Goal: Information Seeking & Learning: Learn about a topic

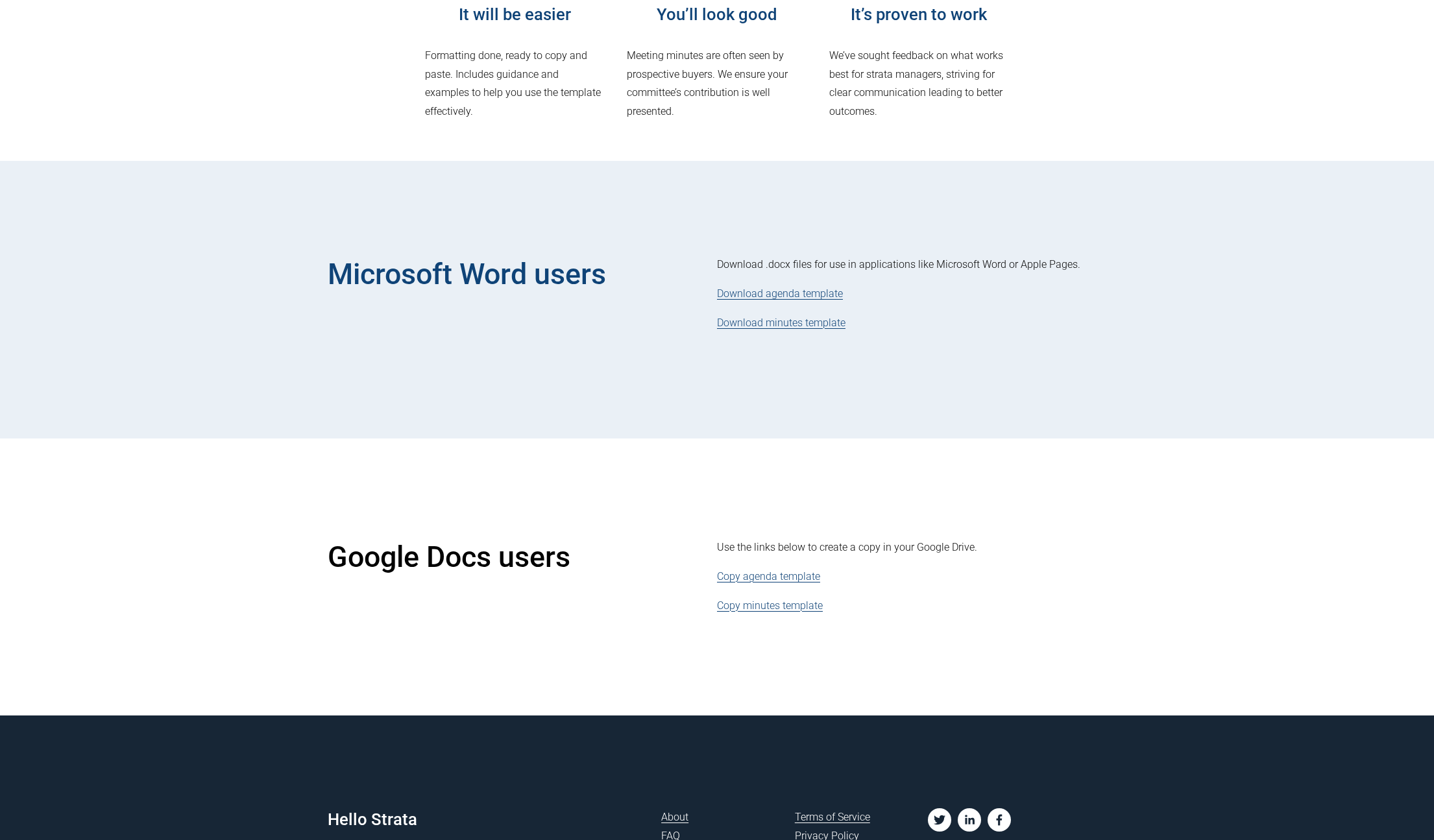
scroll to position [610, 0]
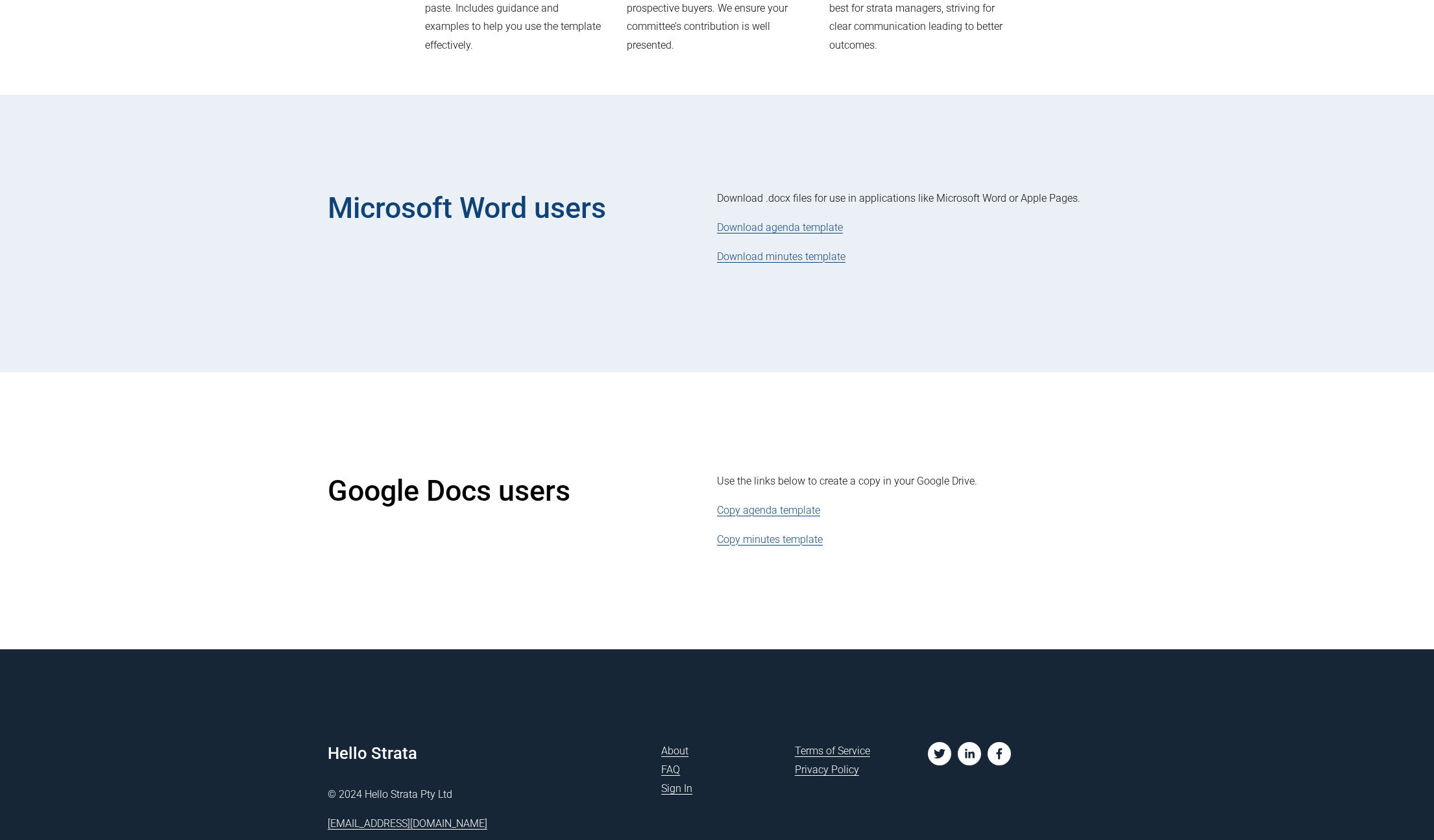
click at [791, 510] on link "Copy agenda template" at bounding box center [769, 510] width 103 height 12
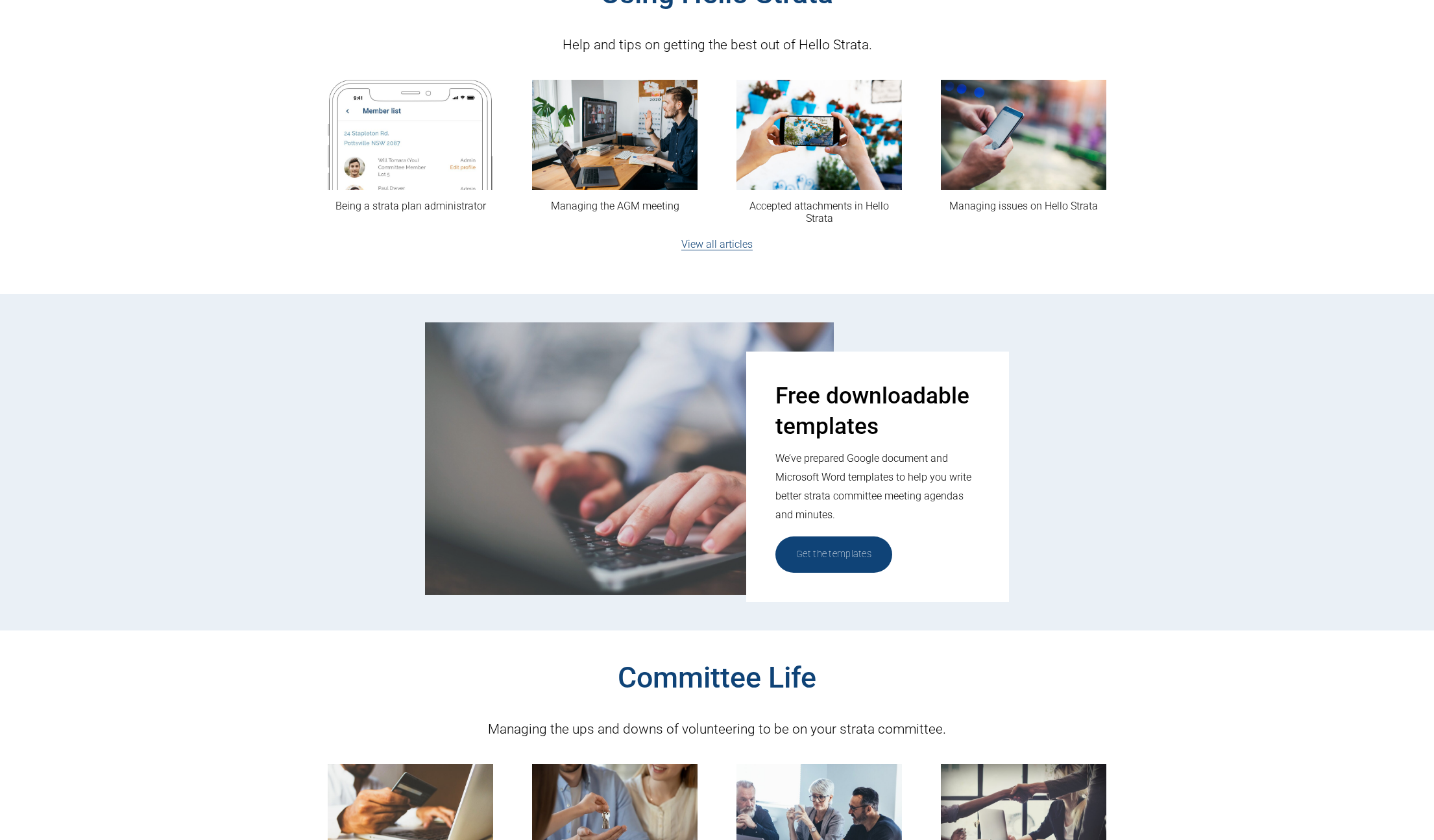
scroll to position [561, 0]
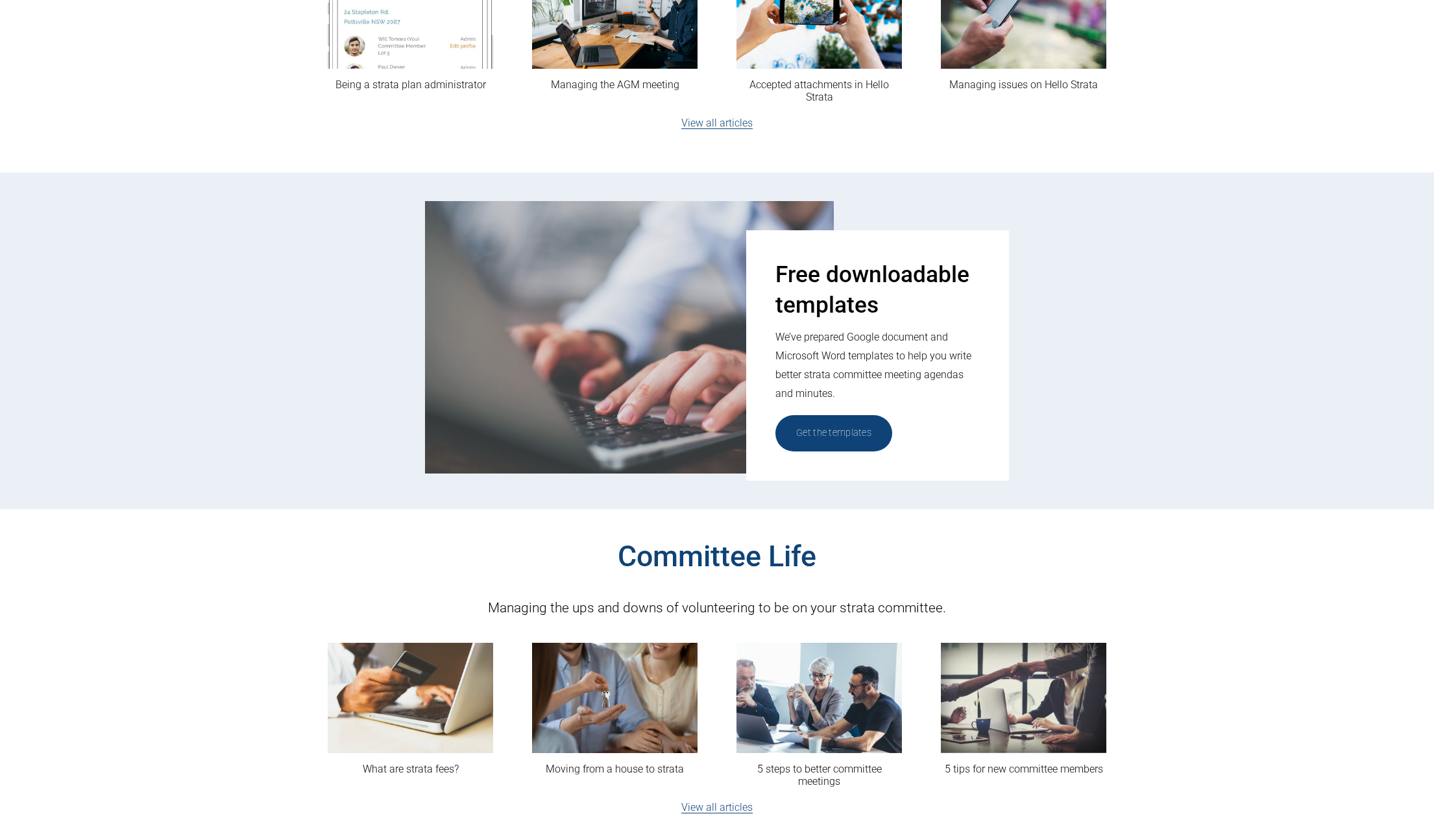
click at [826, 429] on link "Get the templates" at bounding box center [834, 433] width 117 height 36
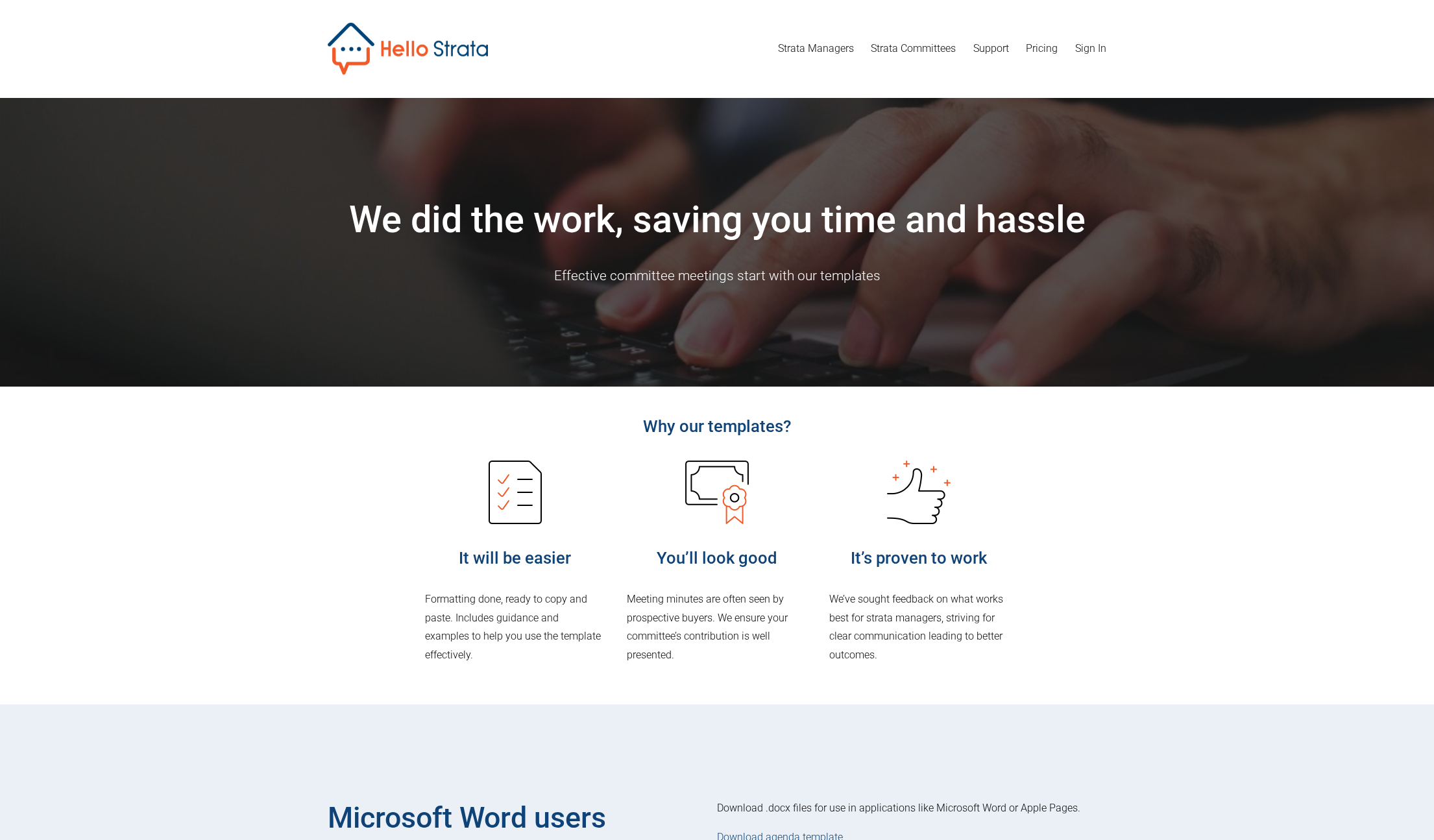
click at [1027, 49] on link "Pricing" at bounding box center [1042, 48] width 32 height 21
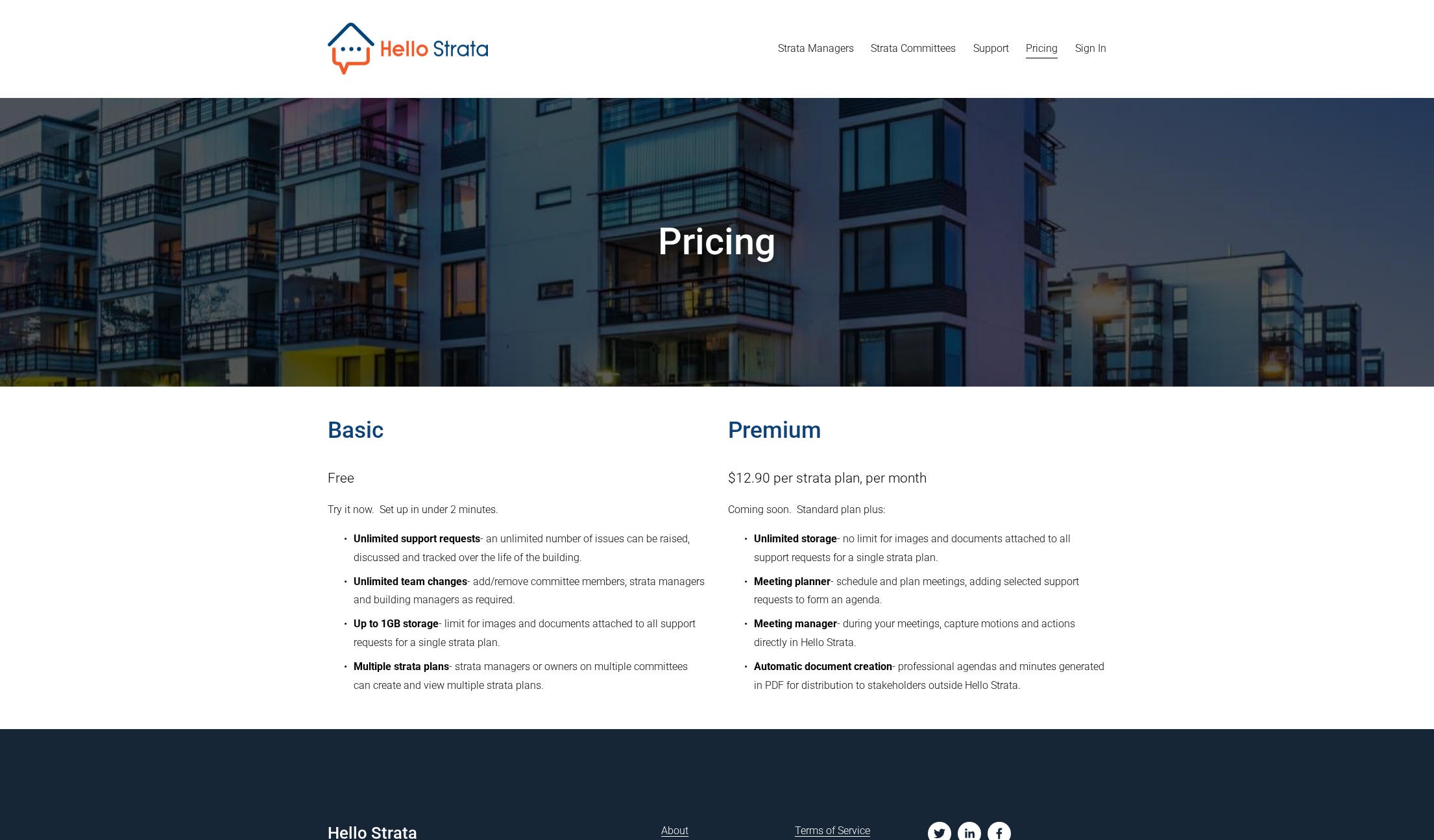
click at [829, 50] on link "Strata Managers" at bounding box center [815, 48] width 76 height 21
